Goal: Book appointment/travel/reservation

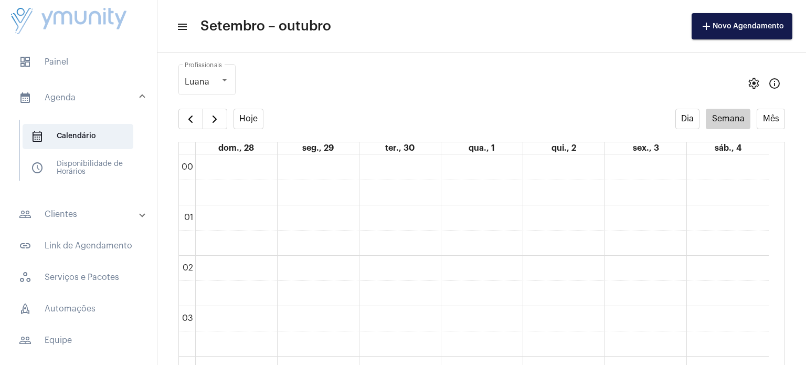
scroll to position [302, 0]
click at [188, 111] on button "button" at bounding box center [190, 119] width 25 height 21
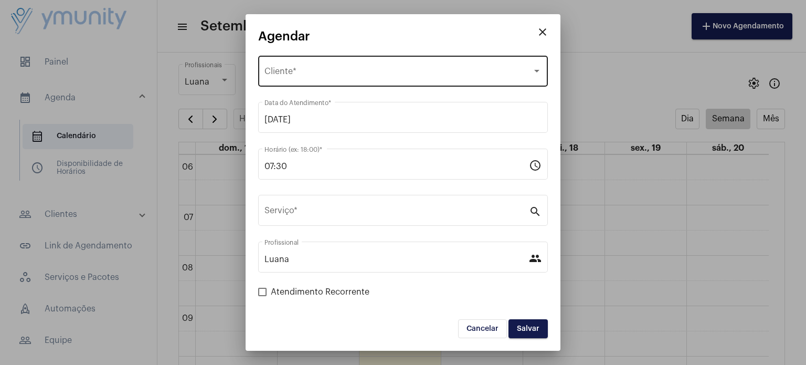
click at [352, 71] on div "Selecione o Cliente" at bounding box center [399, 73] width 268 height 9
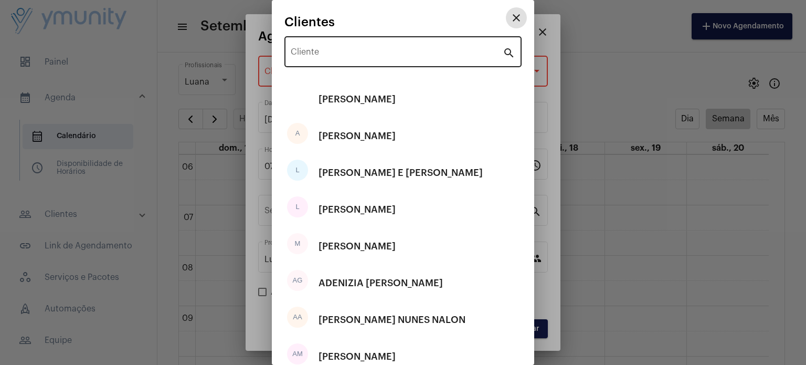
click at [349, 47] on div "Cliente" at bounding box center [397, 50] width 212 height 33
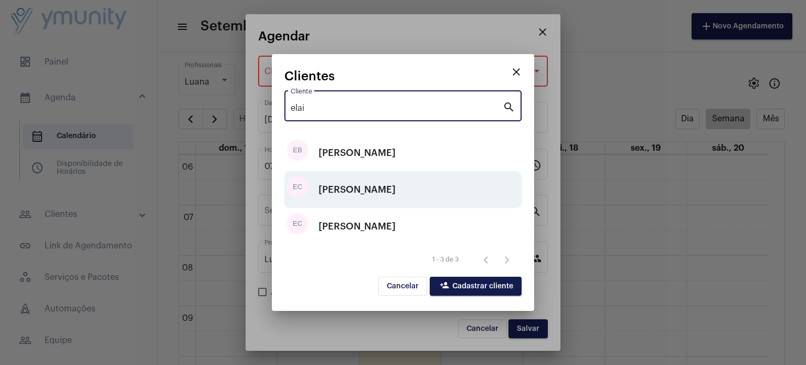
type input "elai"
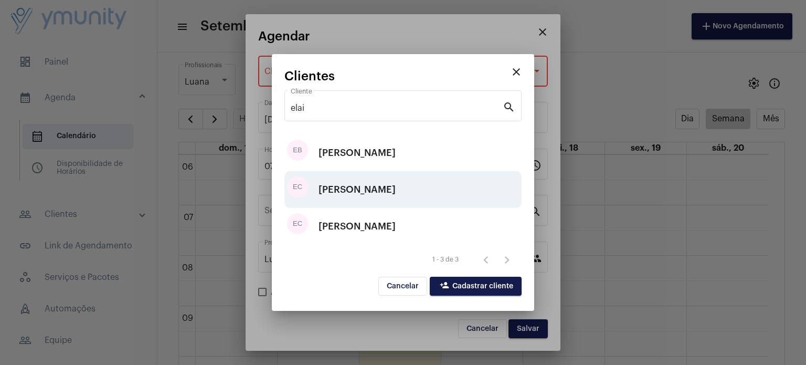
click at [386, 202] on div "[PERSON_NAME]" at bounding box center [357, 189] width 77 height 31
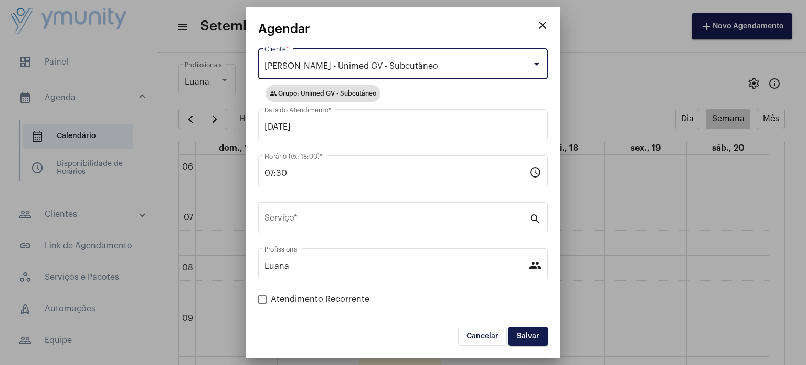
click at [482, 61] on div "[PERSON_NAME] - Unimed GV - Subcutâneo" at bounding box center [399, 65] width 268 height 9
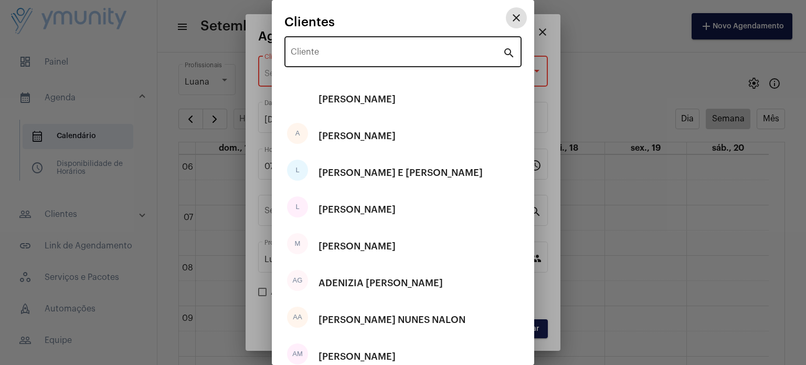
click at [468, 52] on input "Cliente" at bounding box center [397, 53] width 212 height 9
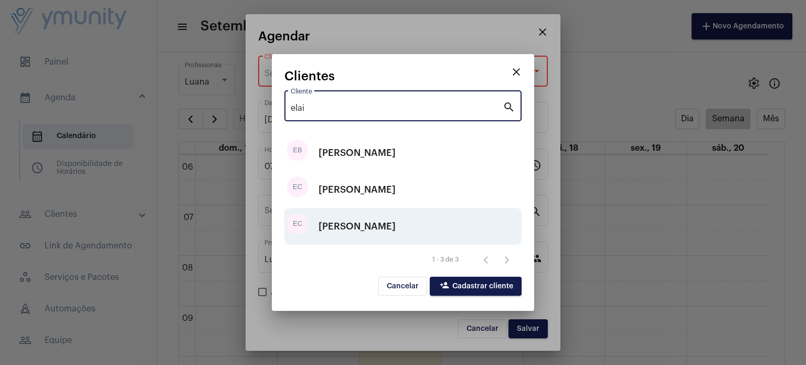
type input "elai"
click at [396, 226] on div "[PERSON_NAME]" at bounding box center [357, 225] width 77 height 31
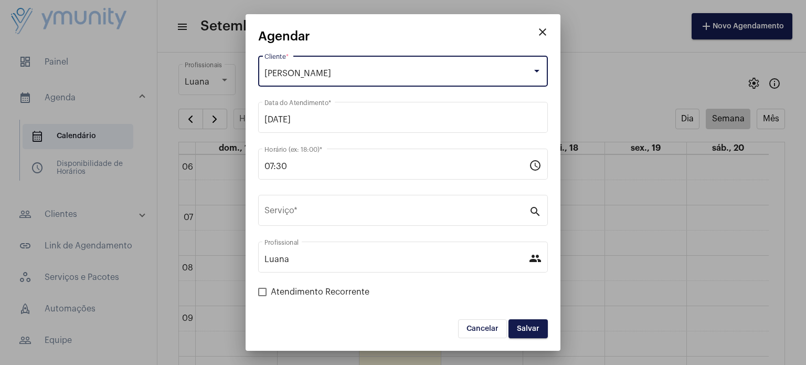
click at [544, 31] on mat-icon "close" at bounding box center [542, 32] width 13 height 13
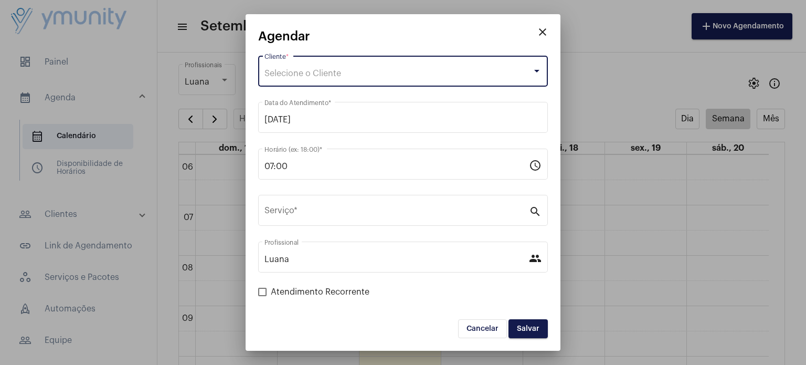
click at [368, 75] on div "Selecione o Cliente" at bounding box center [399, 73] width 268 height 9
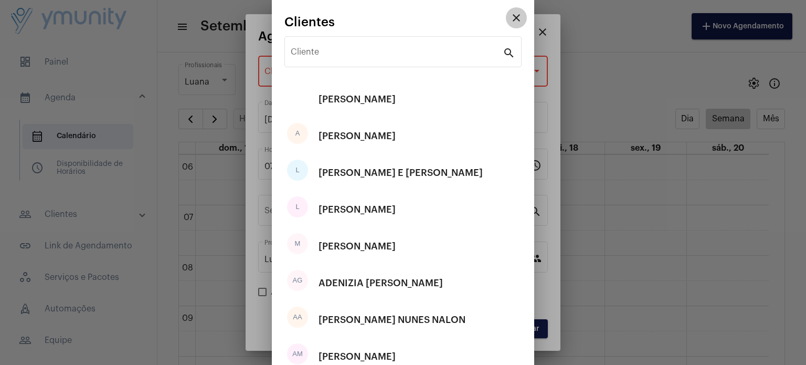
click at [510, 17] on mat-icon "close" at bounding box center [516, 18] width 13 height 13
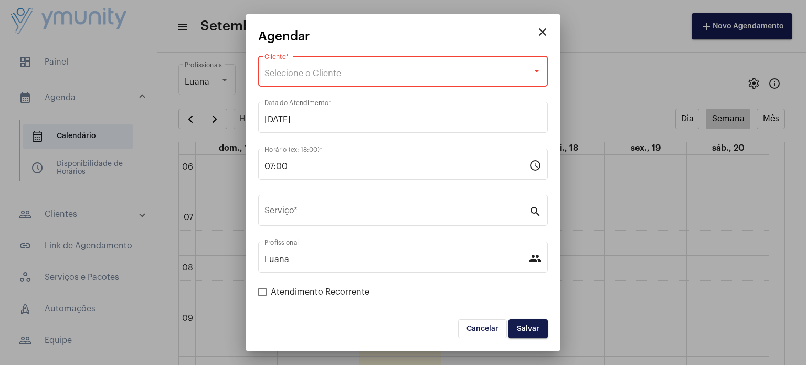
click at [542, 29] on mat-icon "close" at bounding box center [542, 32] width 13 height 13
